Goal: Transaction & Acquisition: Book appointment/travel/reservation

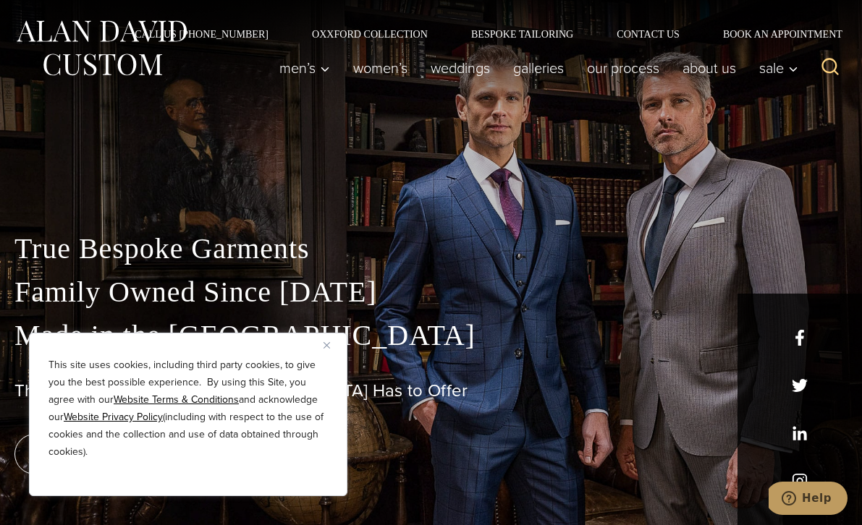
click at [332, 345] on button "Close" at bounding box center [332, 345] width 17 height 17
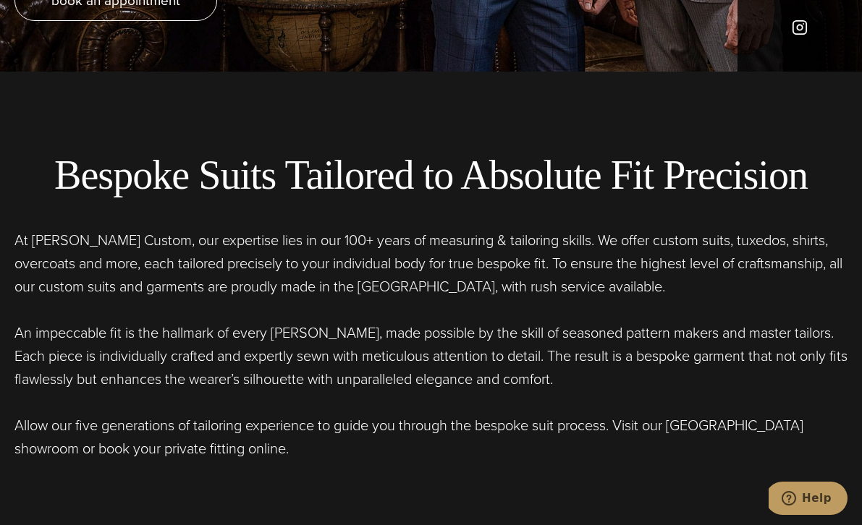
scroll to position [373, 0]
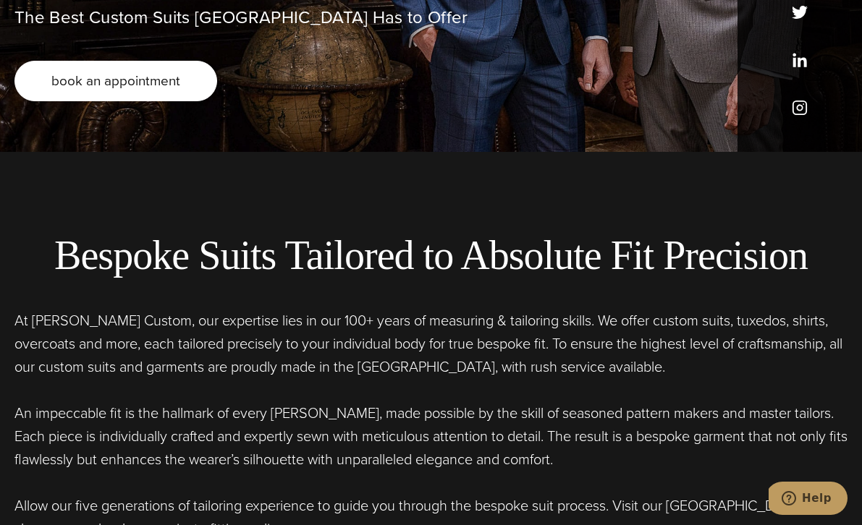
click at [189, 93] on link "book an appointment" at bounding box center [115, 81] width 203 height 41
